Goal: Transaction & Acquisition: Purchase product/service

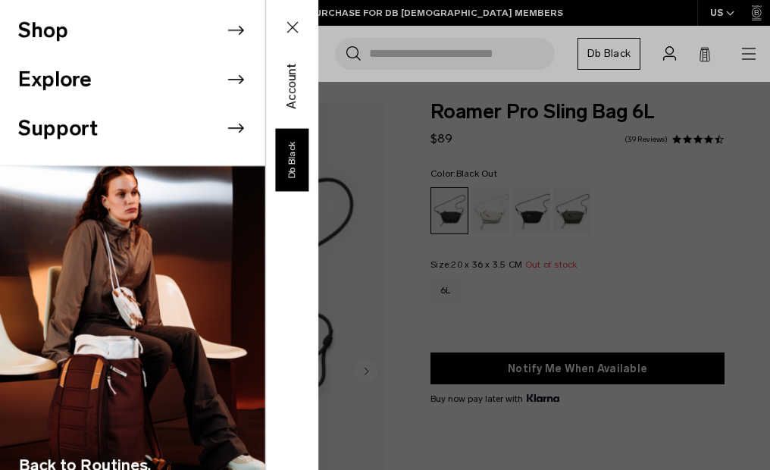
scroll to position [159, 0]
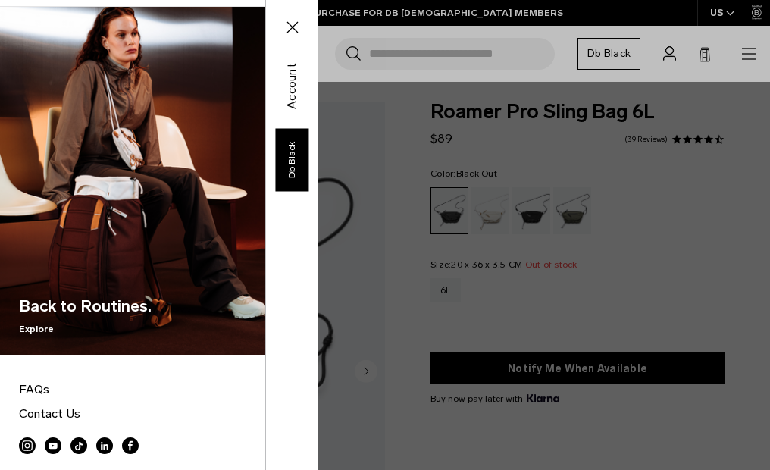
click at [33, 377] on link "FAQs" at bounding box center [132, 389] width 227 height 24
click at [34, 377] on link "FAQs" at bounding box center [132, 389] width 227 height 24
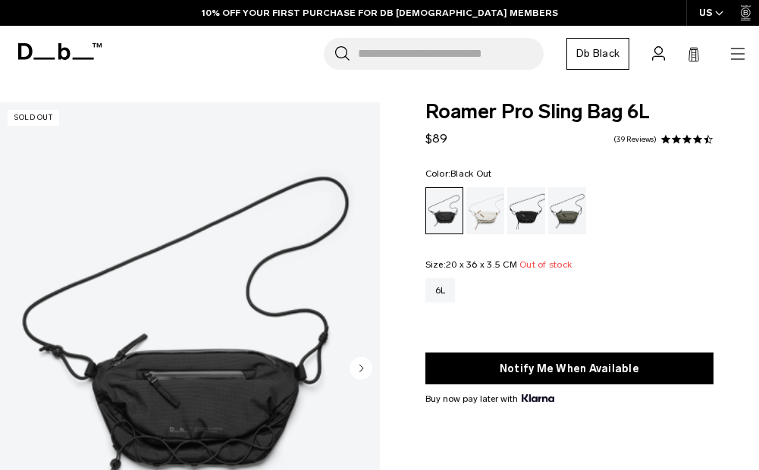
click at [355, 357] on circle "Next slide" at bounding box center [360, 368] width 23 height 23
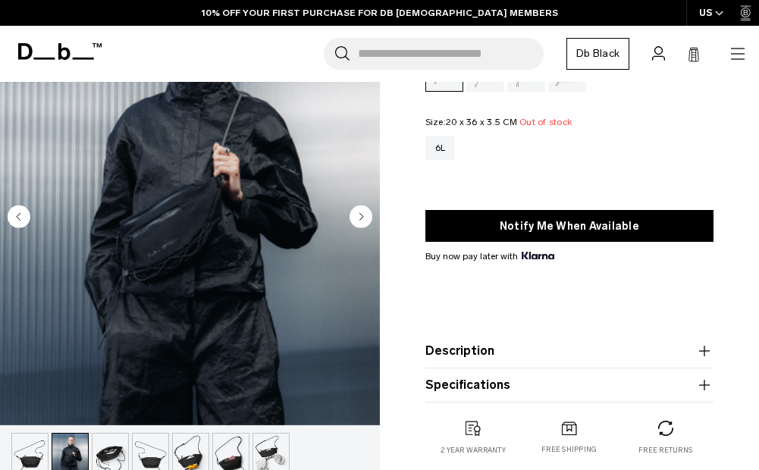
click at [356, 214] on circle "Next slide" at bounding box center [360, 216] width 23 height 23
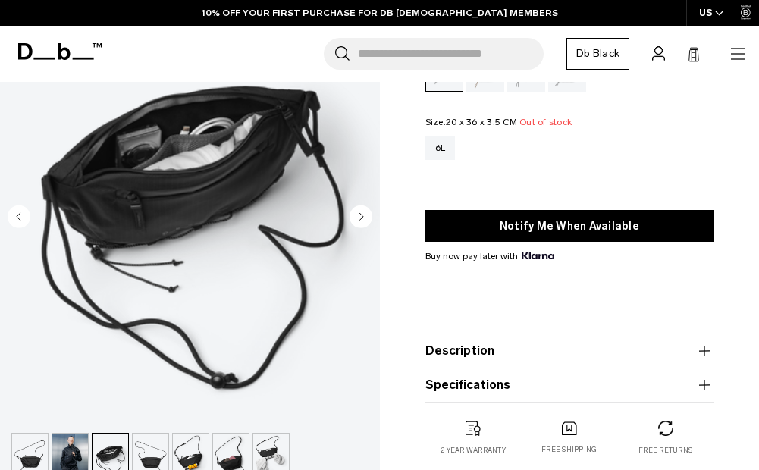
click at [356, 214] on circle "Next slide" at bounding box center [360, 216] width 23 height 23
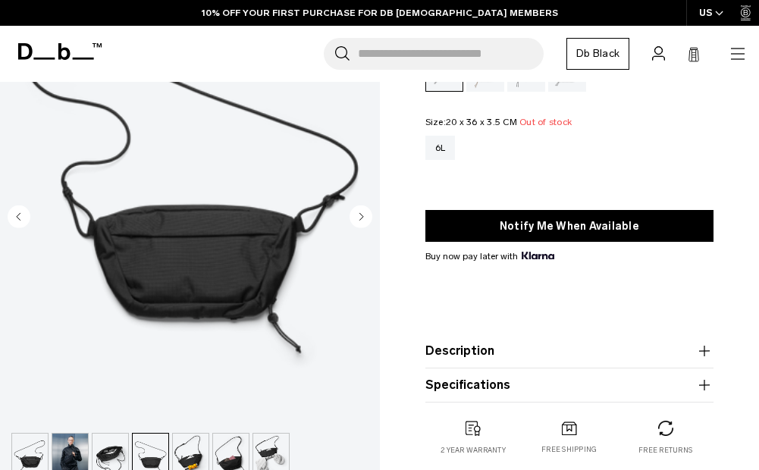
click at [356, 214] on circle "Next slide" at bounding box center [360, 216] width 23 height 23
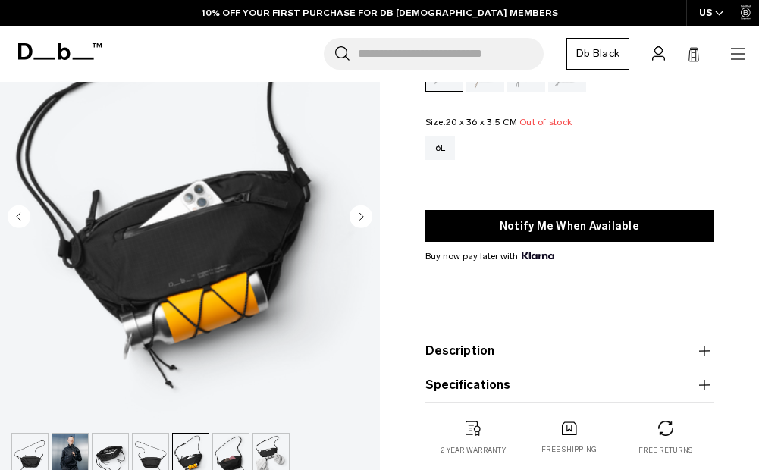
click at [357, 214] on circle "Next slide" at bounding box center [360, 216] width 23 height 23
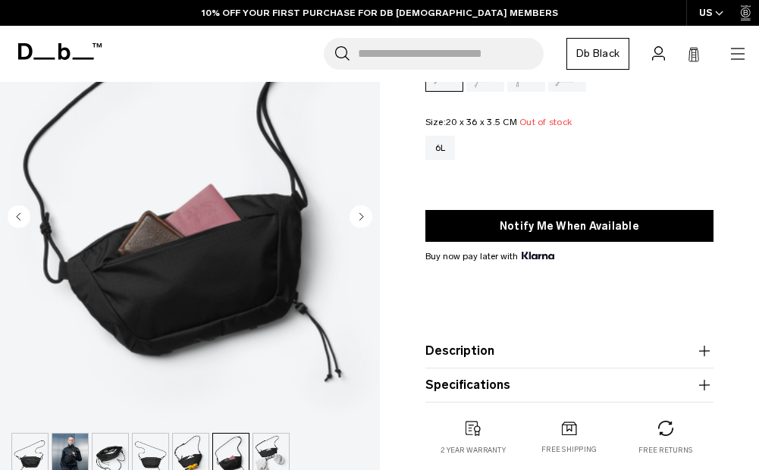
click at [357, 214] on circle "Next slide" at bounding box center [360, 216] width 23 height 23
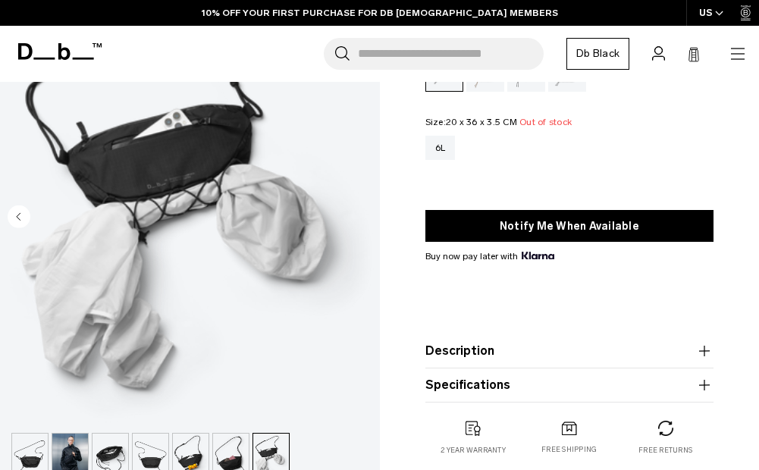
click at [357, 214] on img "7 / 7" at bounding box center [190, 188] width 380 height 475
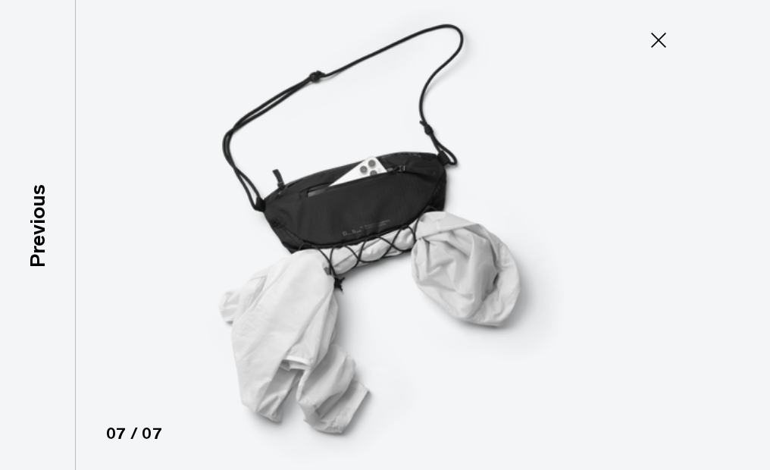
click at [647, 51] on icon at bounding box center [659, 40] width 24 height 24
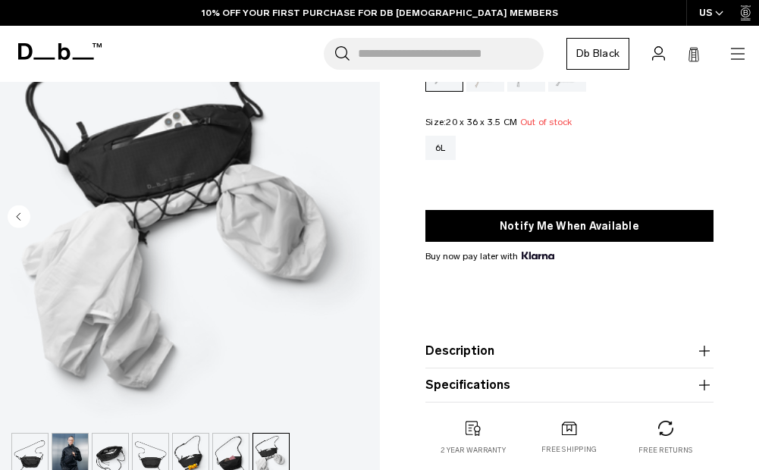
click at [743, 70] on header "Shop By Category New Arrivals Bestsellers Limited Editions By Activity" at bounding box center [379, 54] width 759 height 56
click at [744, 55] on icon "button" at bounding box center [737, 54] width 18 height 18
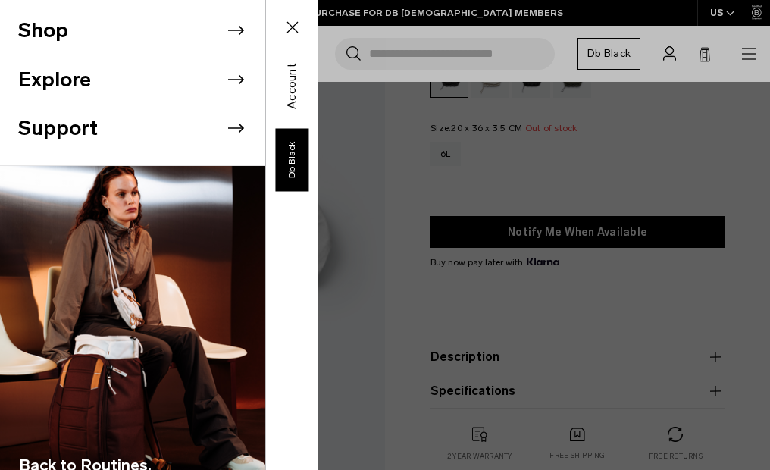
click at [58, 22] on li "Shop" at bounding box center [141, 30] width 247 height 49
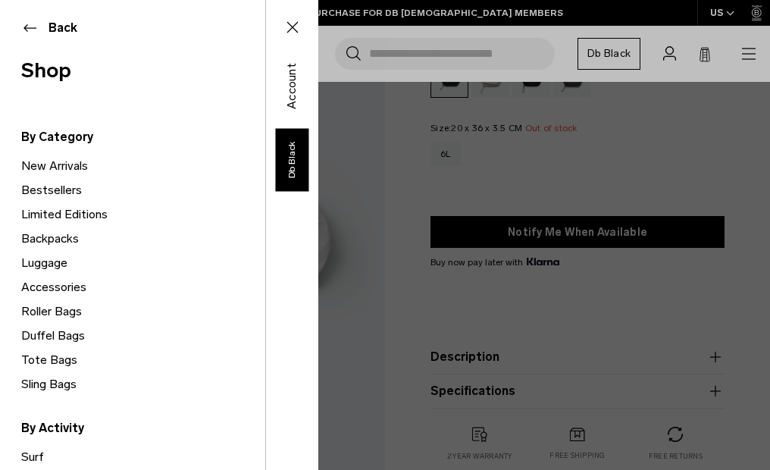
click at [56, 164] on link "New Arrivals" at bounding box center [143, 166] width 244 height 24
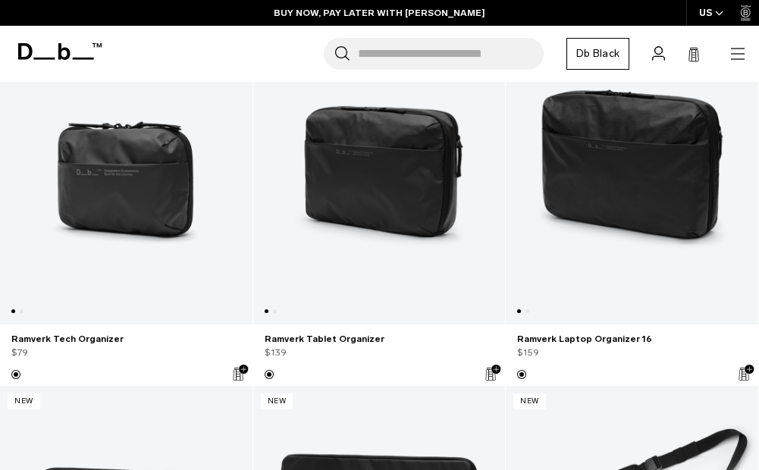
scroll to position [4184, 0]
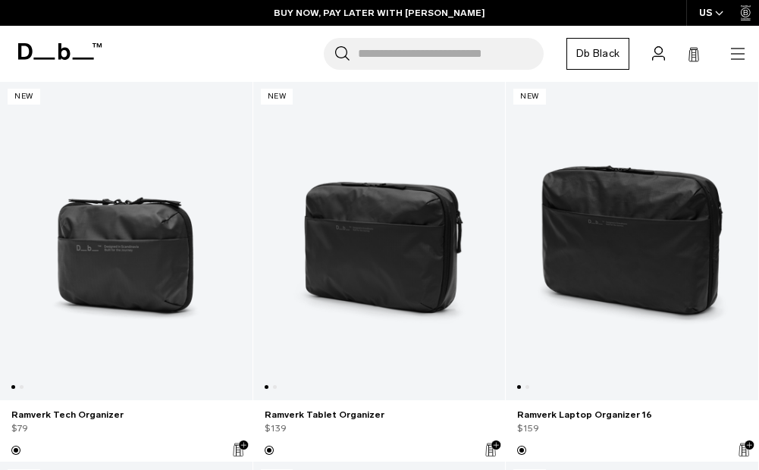
click at [661, 237] on link "Ramverk Laptop Organizer 16" at bounding box center [632, 240] width 252 height 318
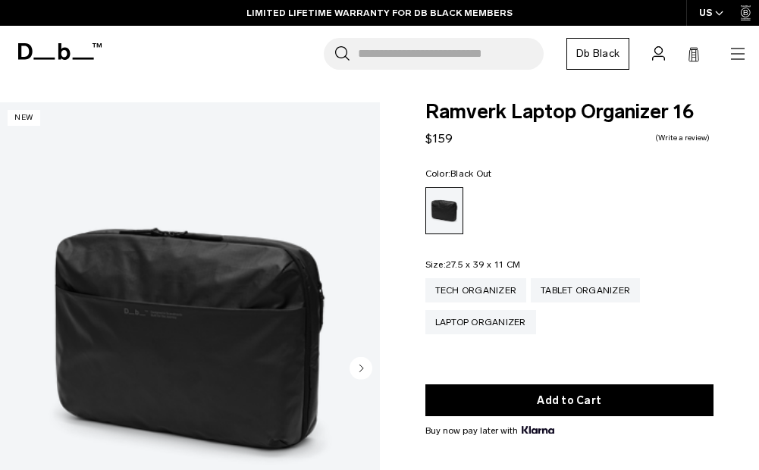
click at [362, 361] on circle "Next slide" at bounding box center [360, 368] width 23 height 23
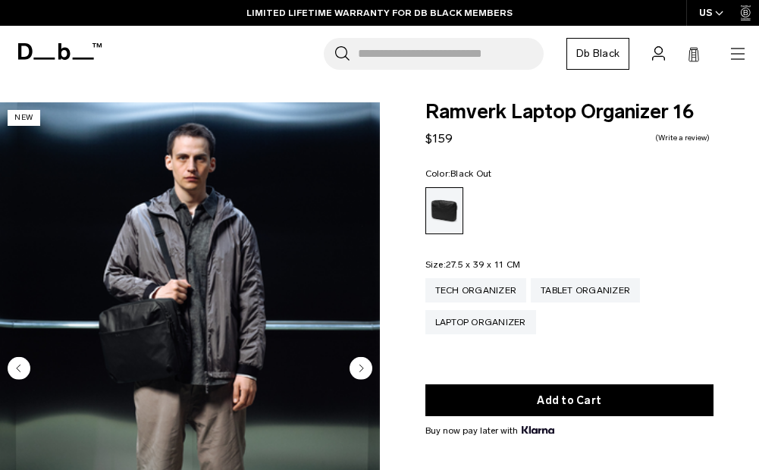
click at [363, 362] on circle "Next slide" at bounding box center [360, 368] width 23 height 23
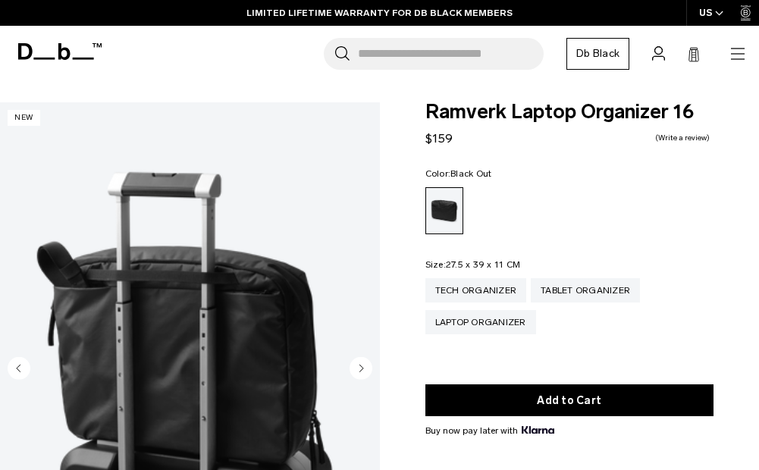
click at [363, 362] on circle "Next slide" at bounding box center [360, 368] width 23 height 23
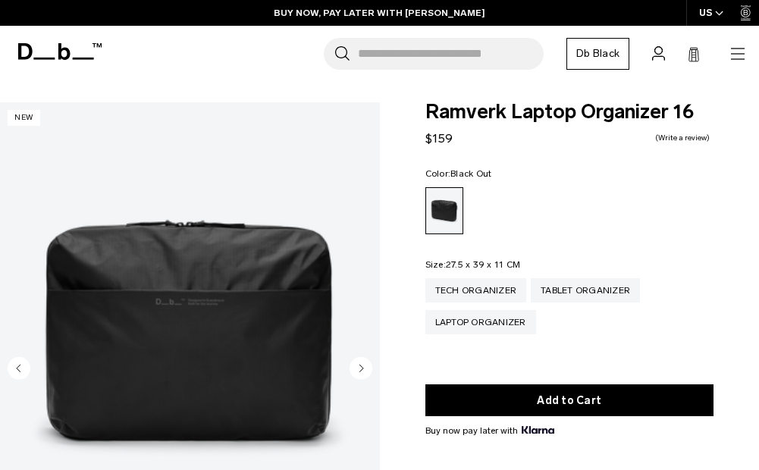
click at [363, 362] on circle "Next slide" at bounding box center [360, 368] width 23 height 23
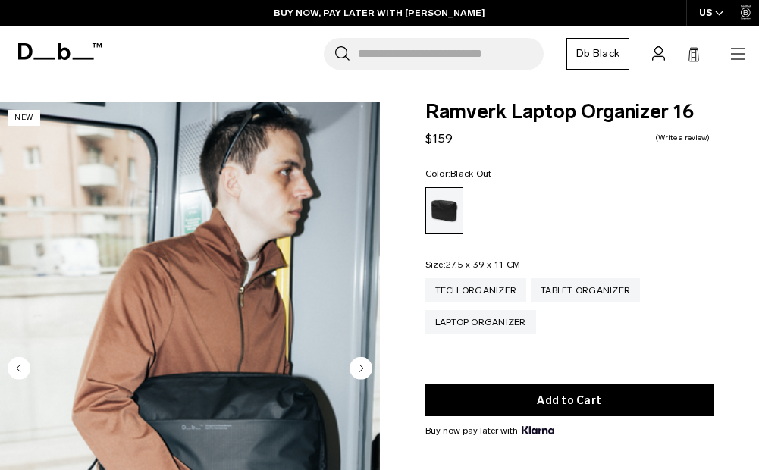
scroll to position [152, 0]
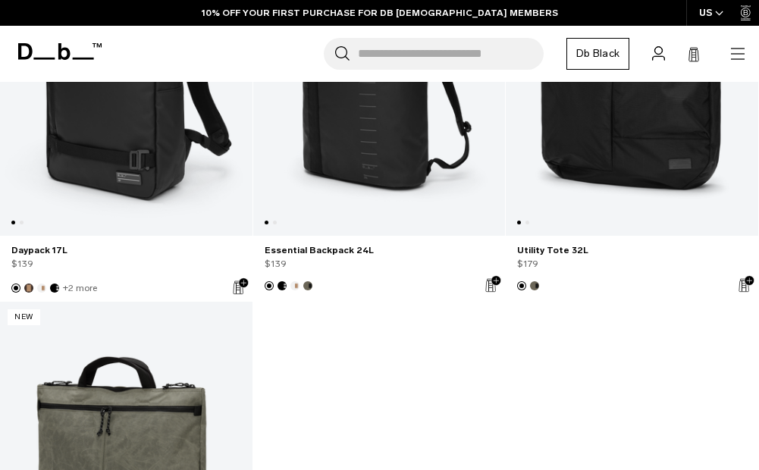
scroll to position [5411, 0]
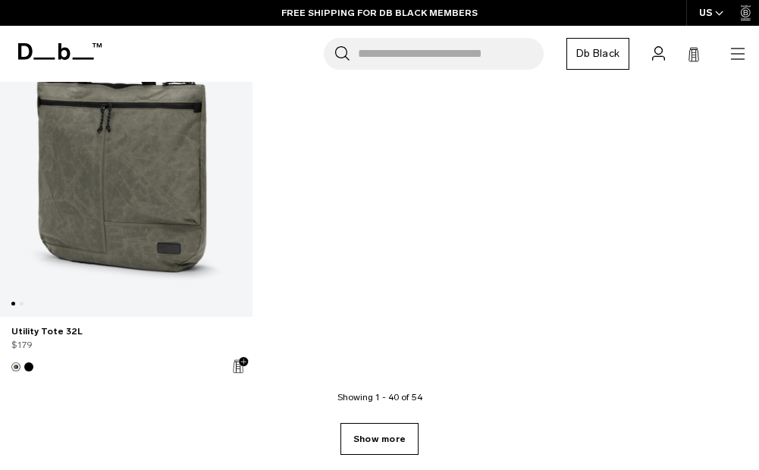
click at [395, 438] on link "Show more" at bounding box center [379, 439] width 78 height 32
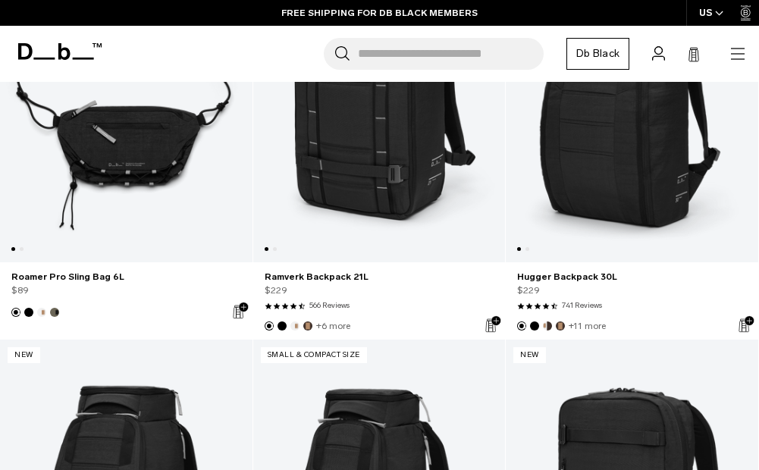
scroll to position [6322, 0]
